Goal: Find specific page/section: Find specific page/section

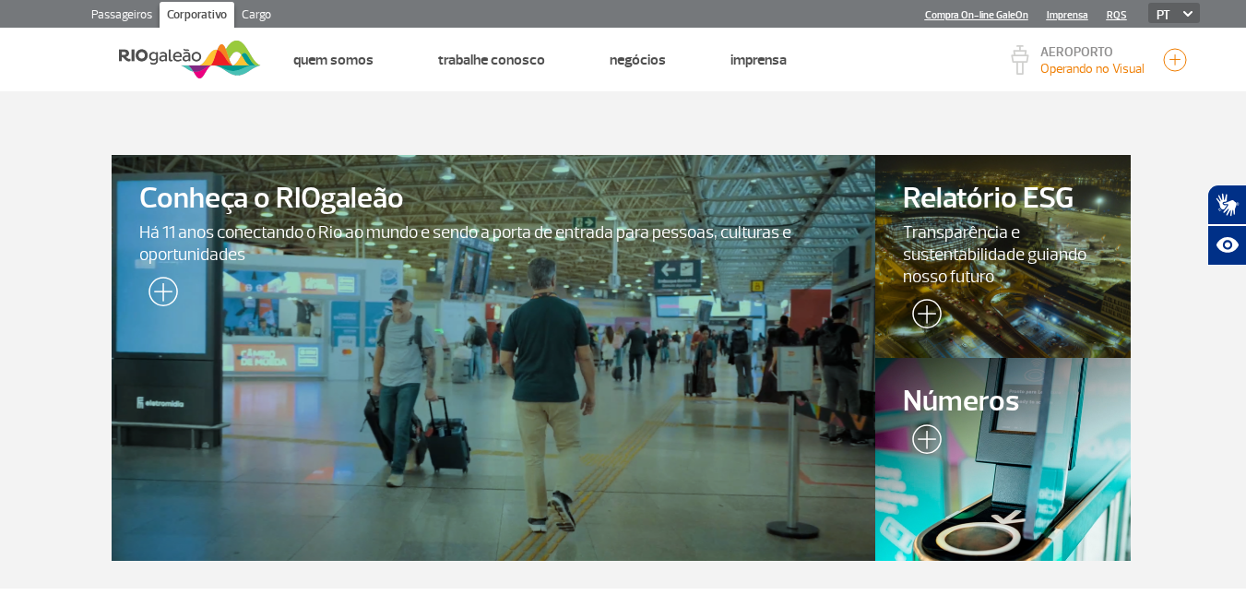
click at [140, 13] on link "Passageiros" at bounding box center [122, 17] width 76 height 30
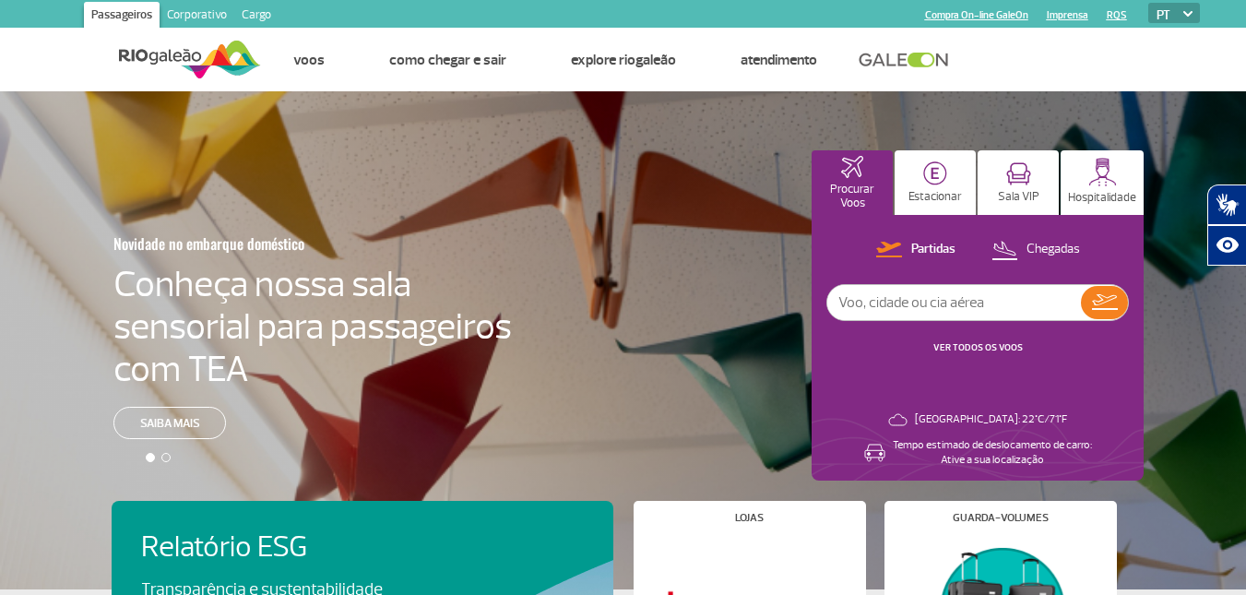
click at [210, 12] on link "Corporativo" at bounding box center [197, 17] width 75 height 30
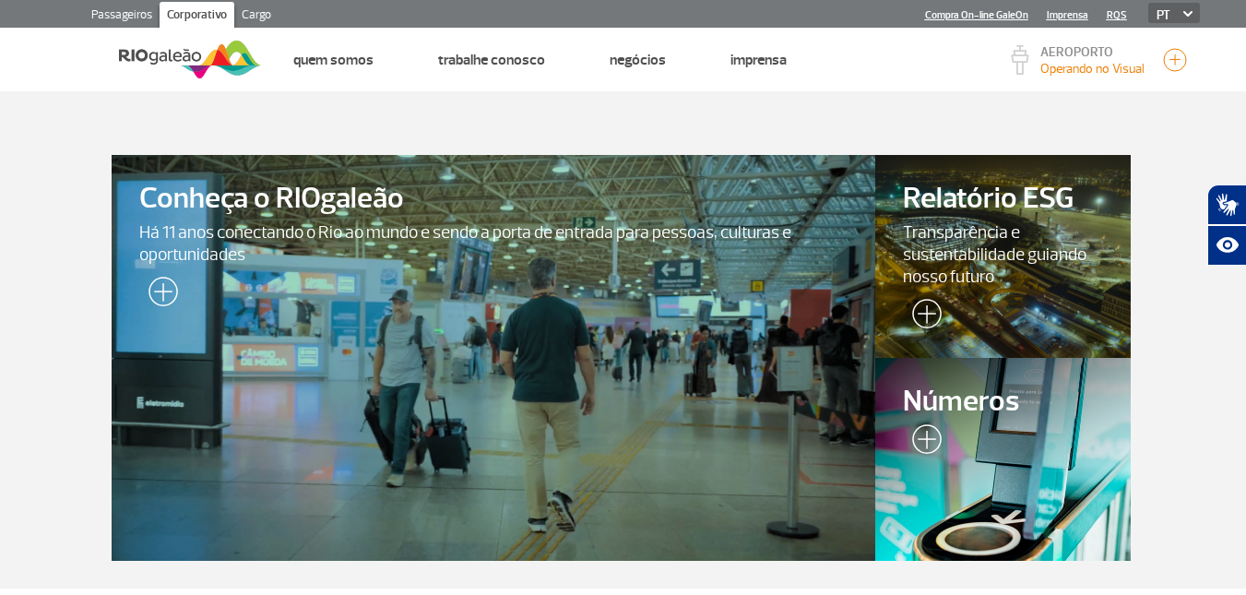
click at [158, 55] on img at bounding box center [190, 59] width 142 height 45
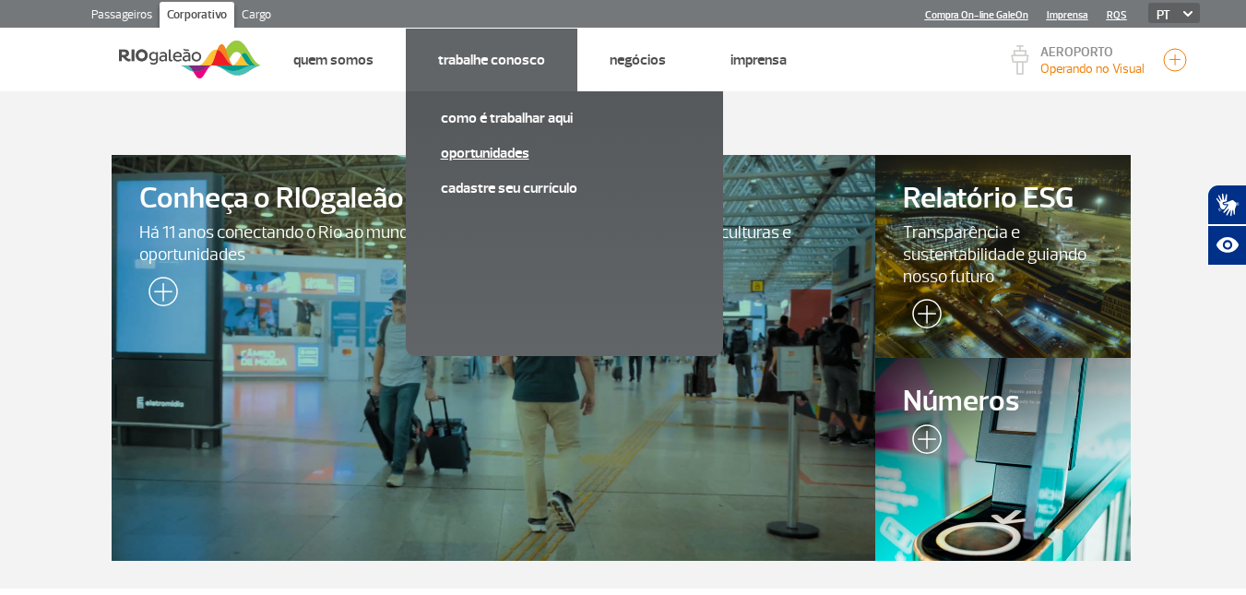
click at [473, 155] on link "Oportunidades" at bounding box center [564, 153] width 247 height 20
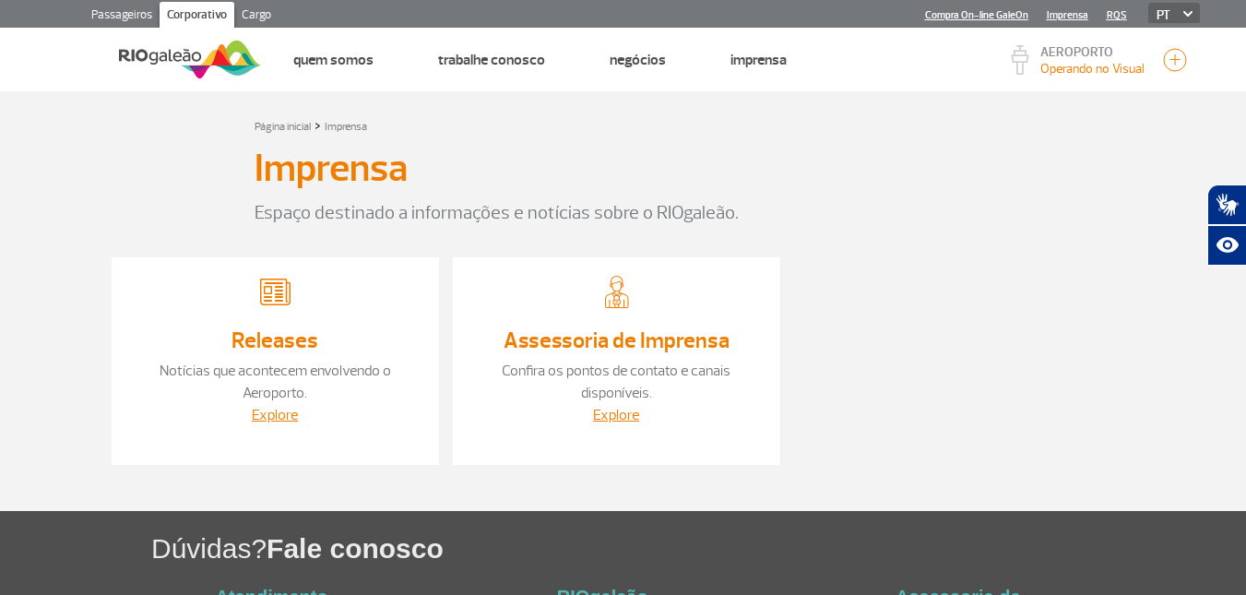
click at [290, 328] on link "Releases" at bounding box center [274, 340] width 87 height 28
